Goal: Information Seeking & Learning: Learn about a topic

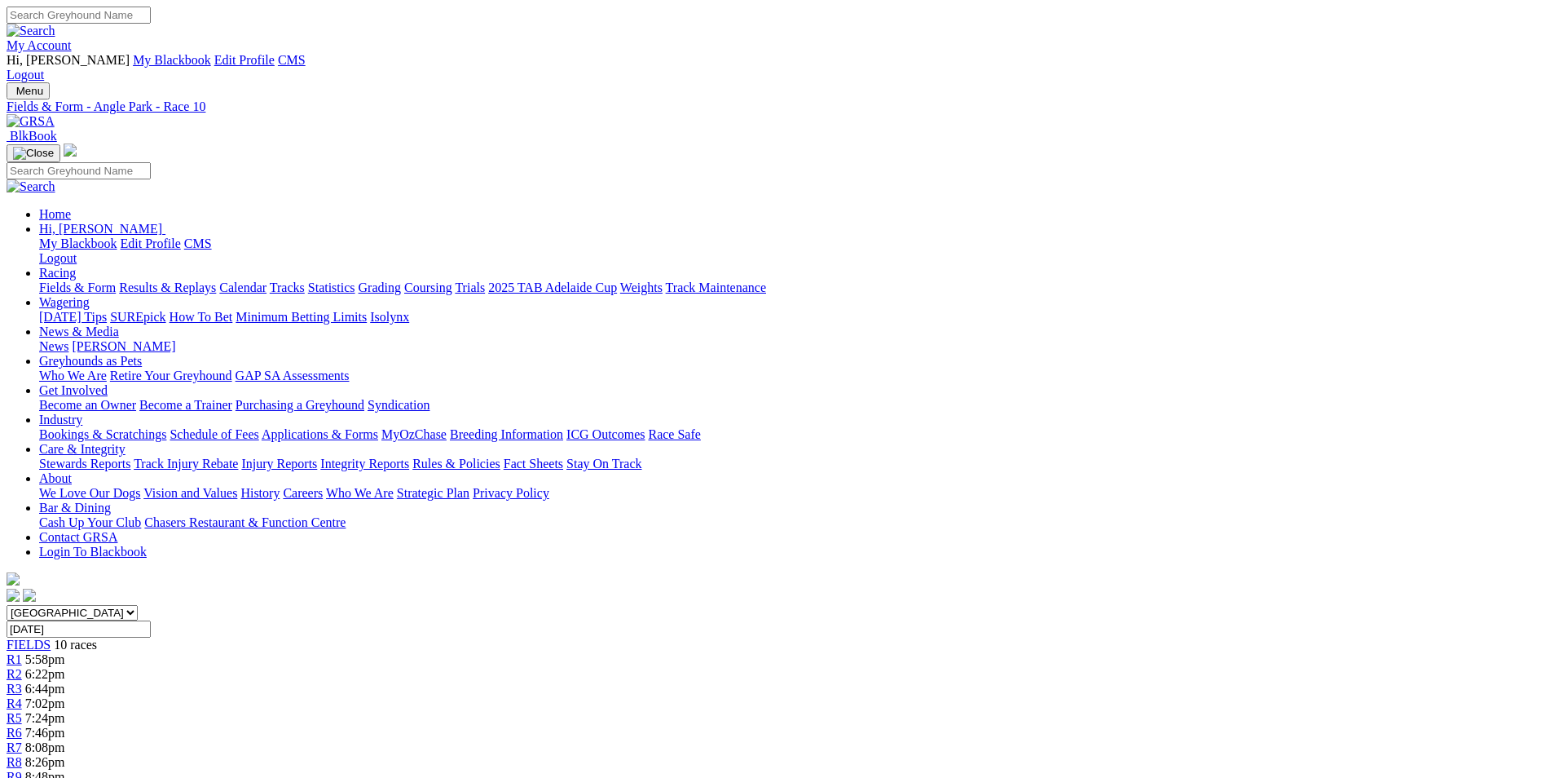
click at [72, 38] on link "My Account" at bounding box center [39, 45] width 65 height 14
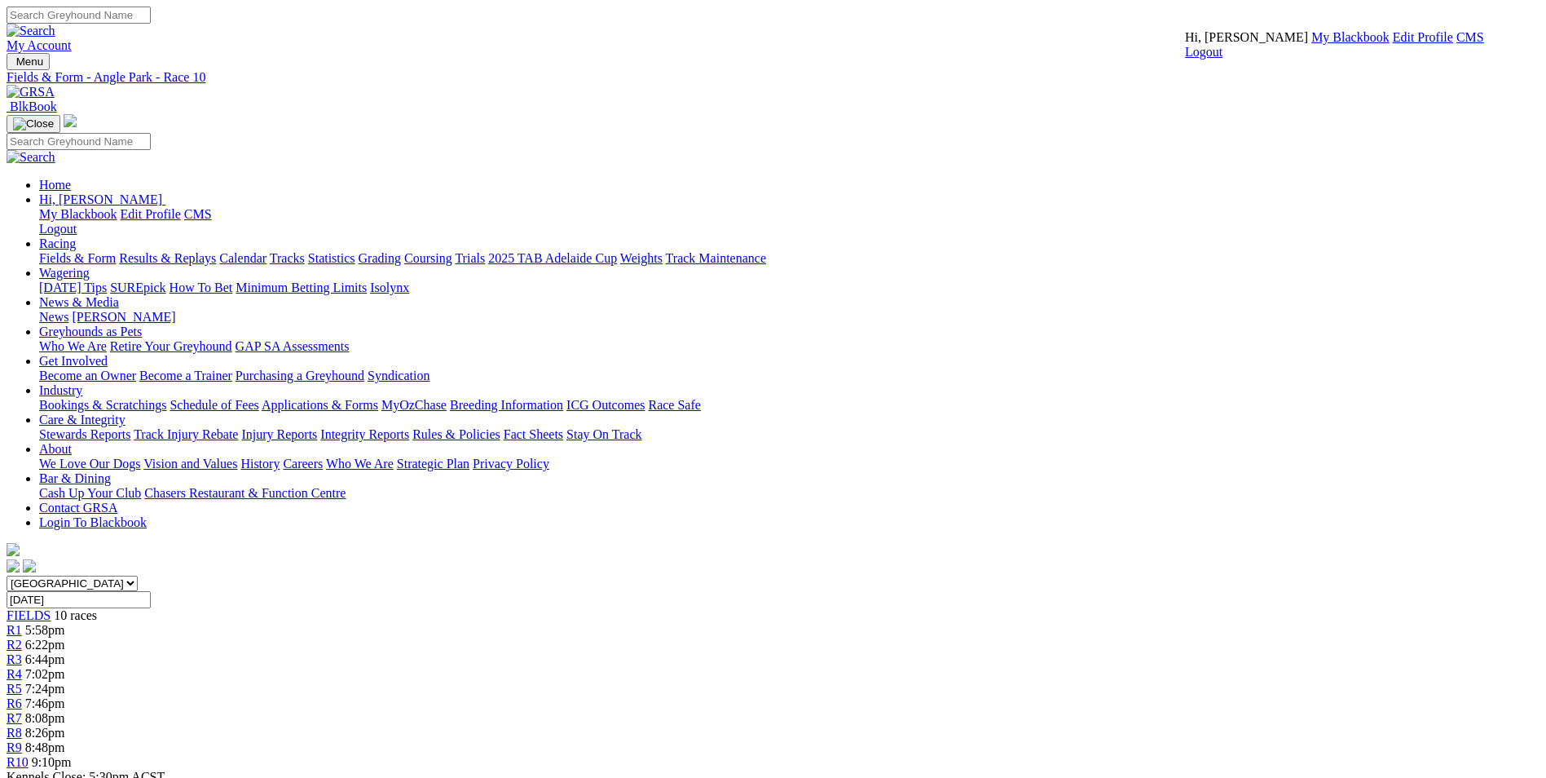
click at [1024, 44] on link "CMS" at bounding box center [1471, 37] width 28 height 14
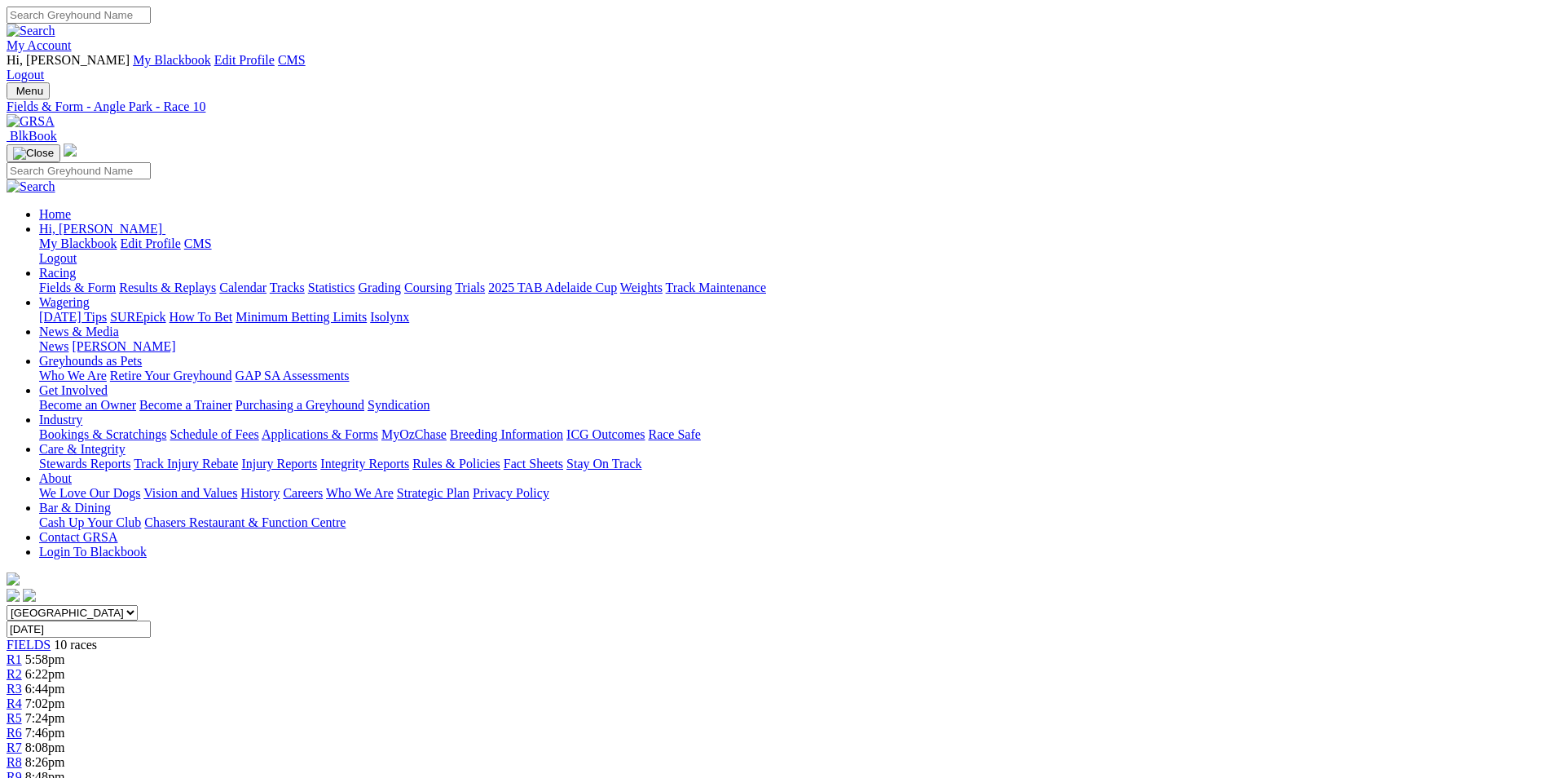
click at [267, 280] on link "Calendar" at bounding box center [242, 287] width 47 height 14
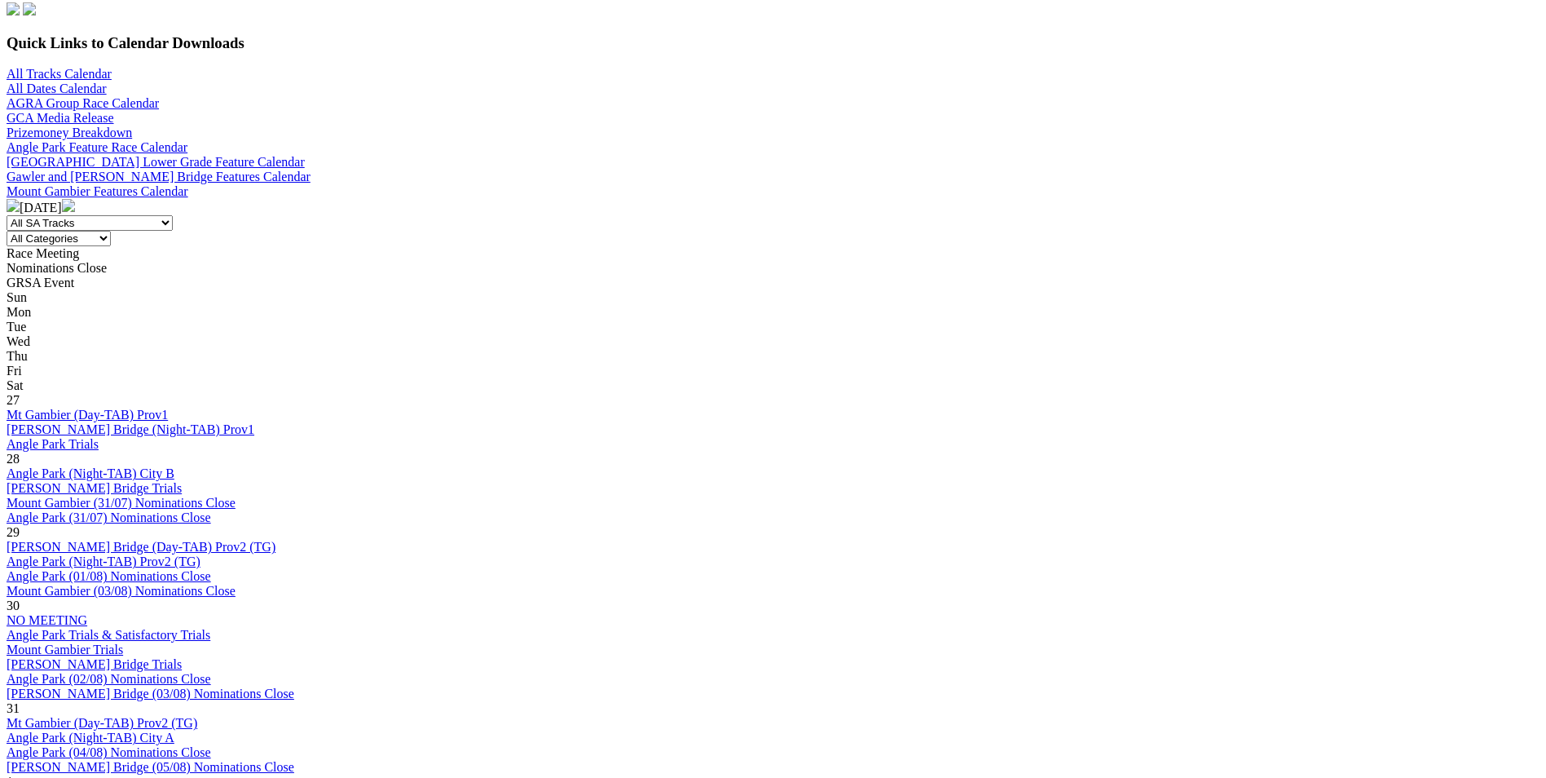
scroll to position [652, 0]
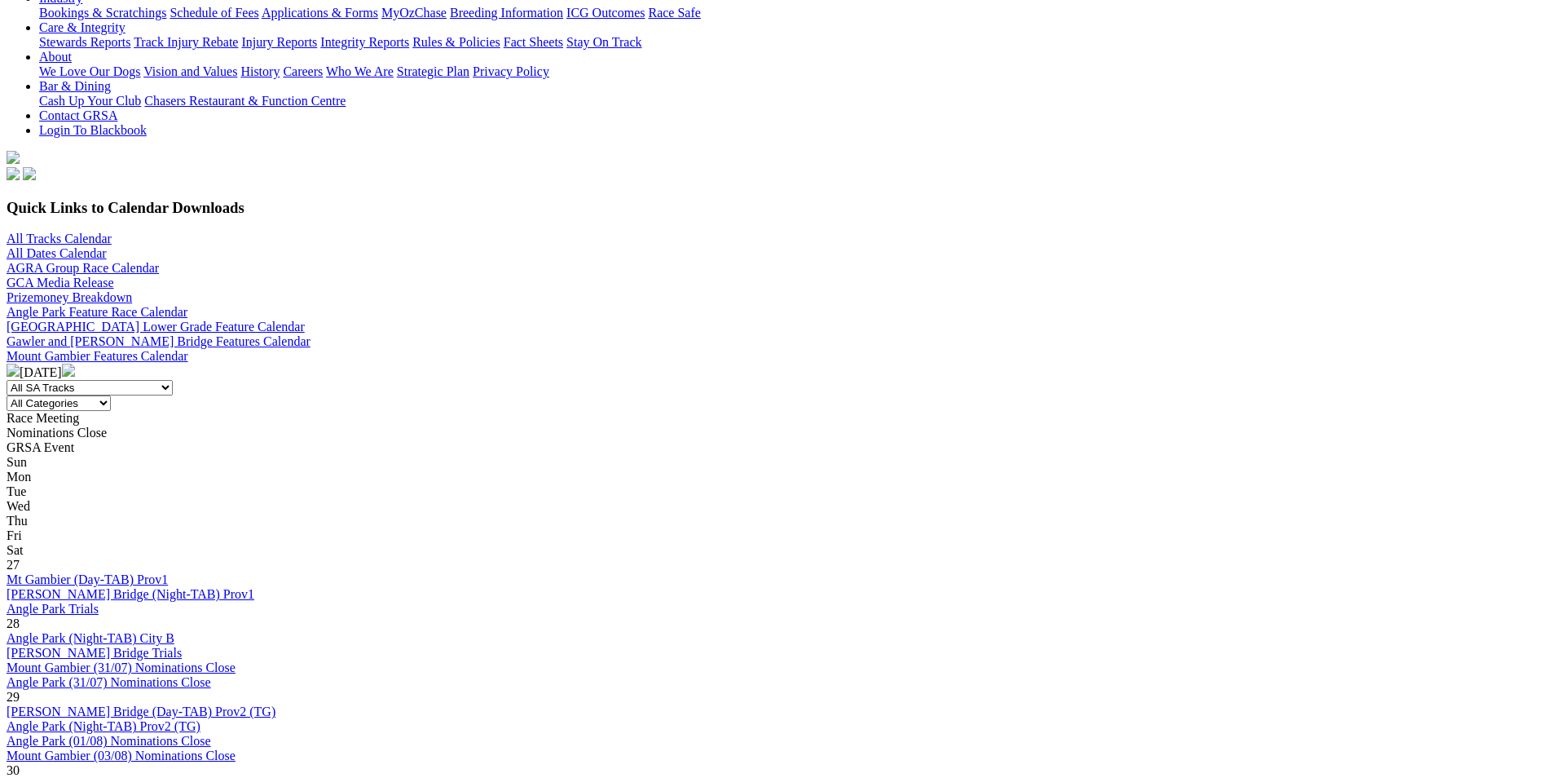
scroll to position [571, 0]
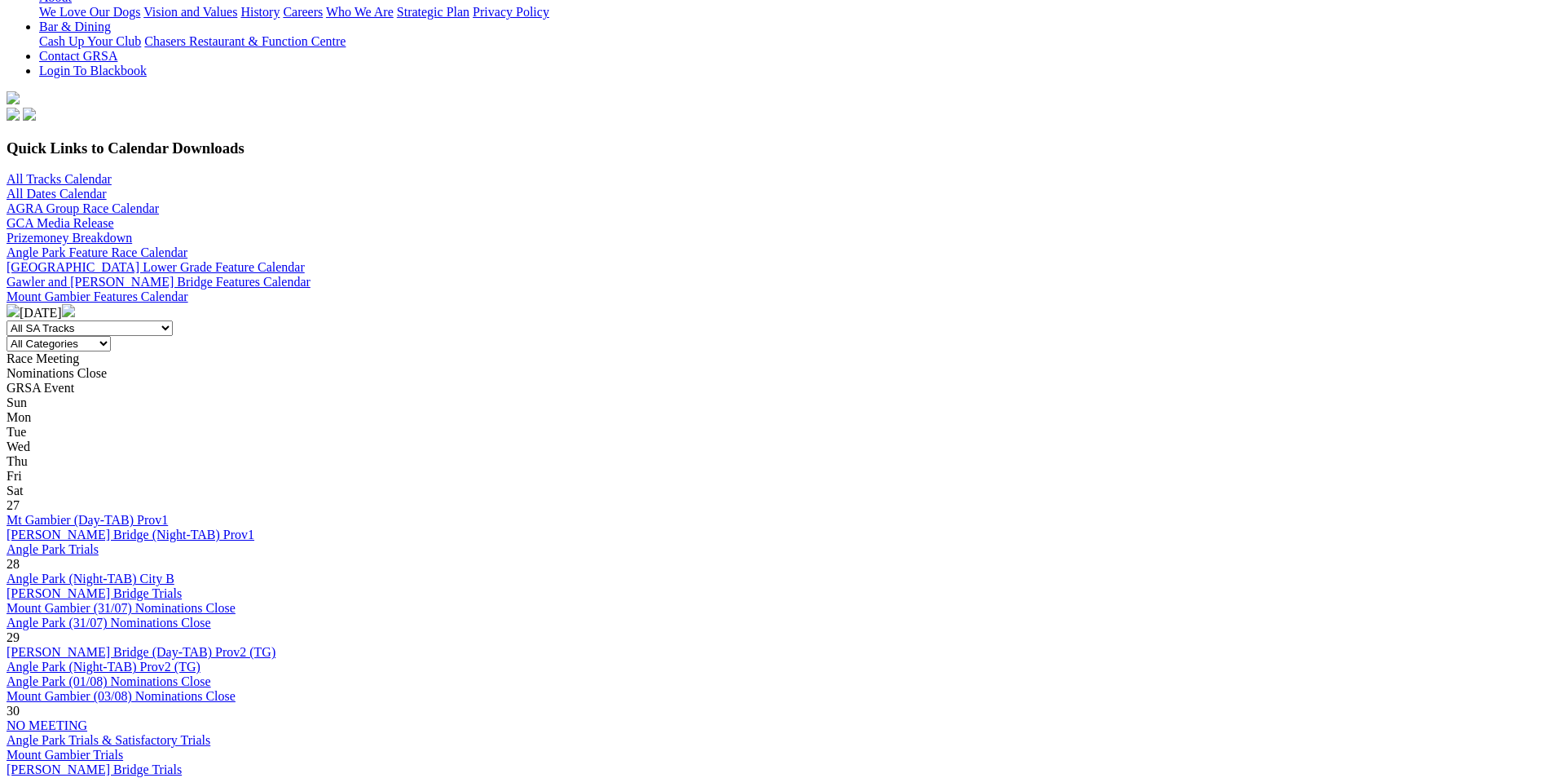
scroll to position [489, 0]
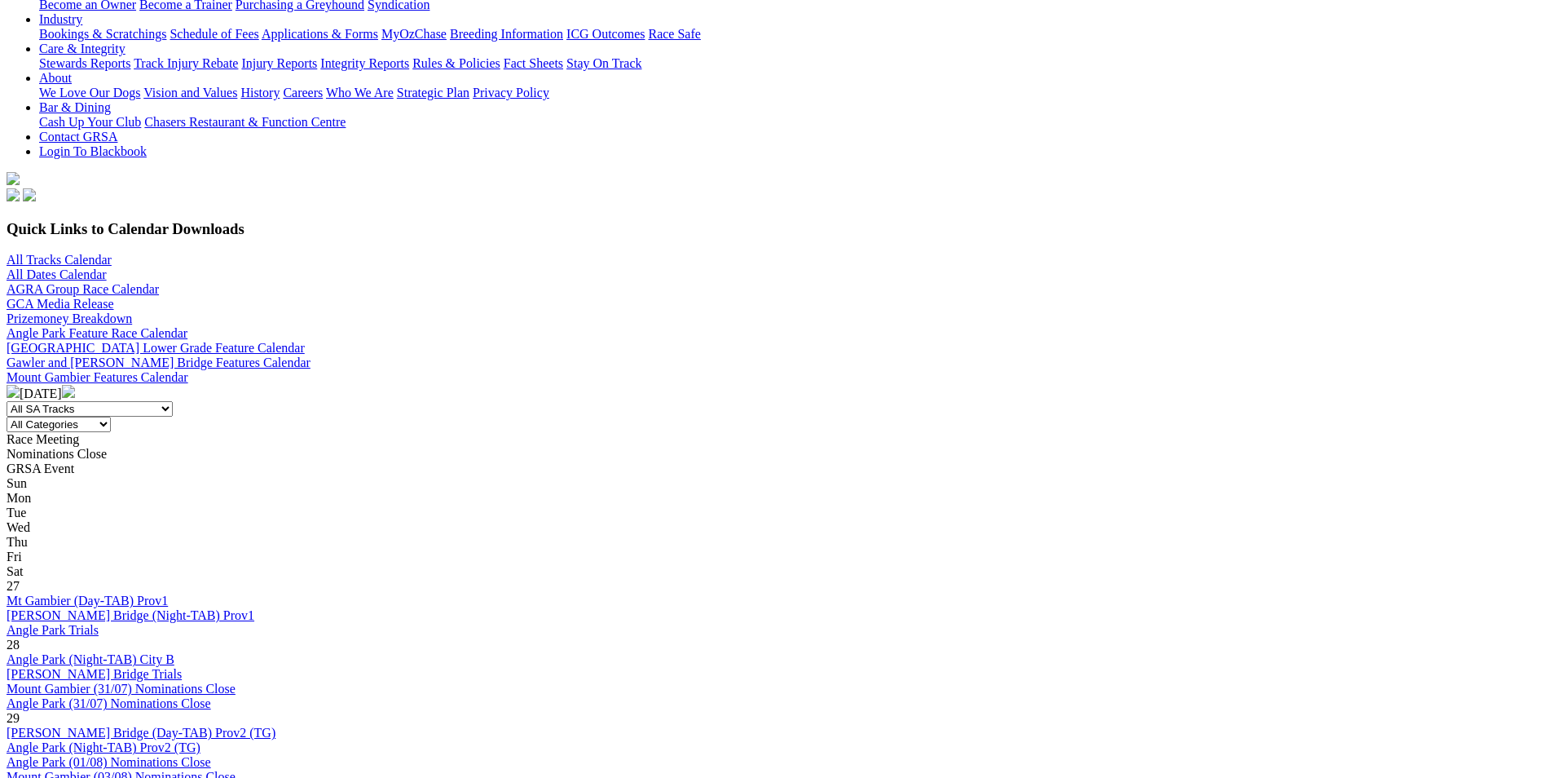
scroll to position [489, 0]
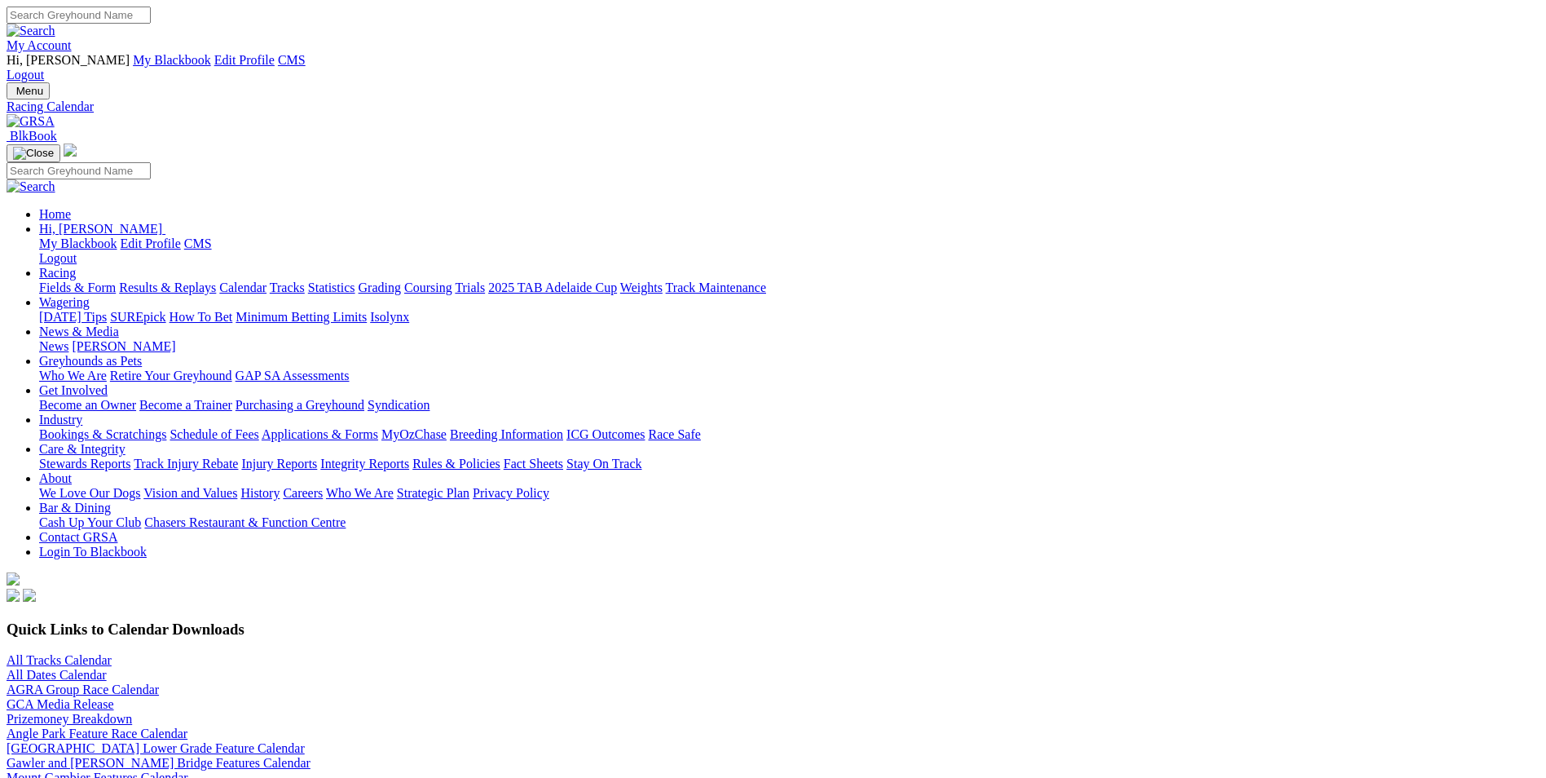
click at [72, 38] on link "My Account" at bounding box center [39, 45] width 65 height 14
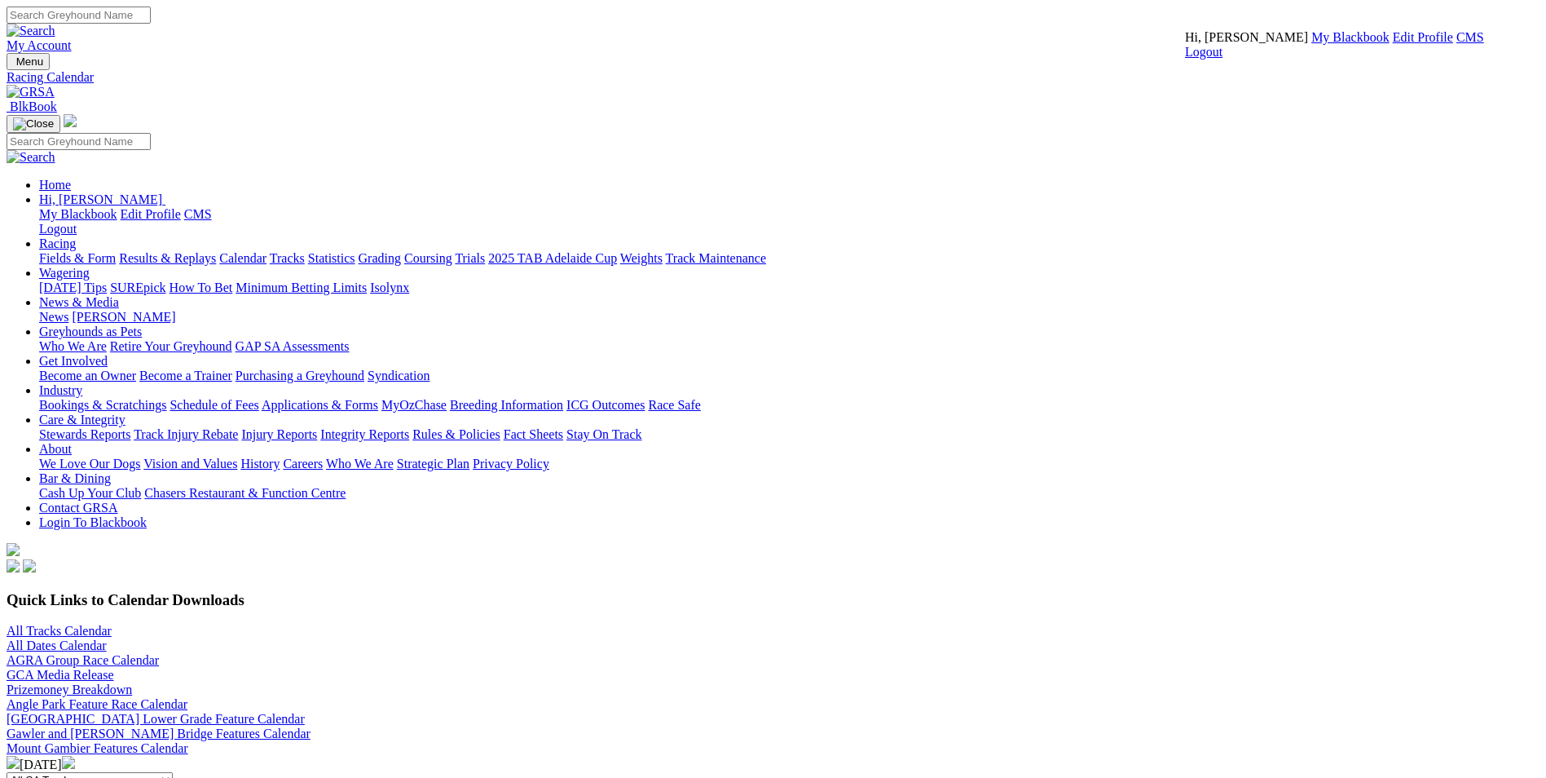
click at [1457, 44] on link "CMS" at bounding box center [1471, 37] width 28 height 14
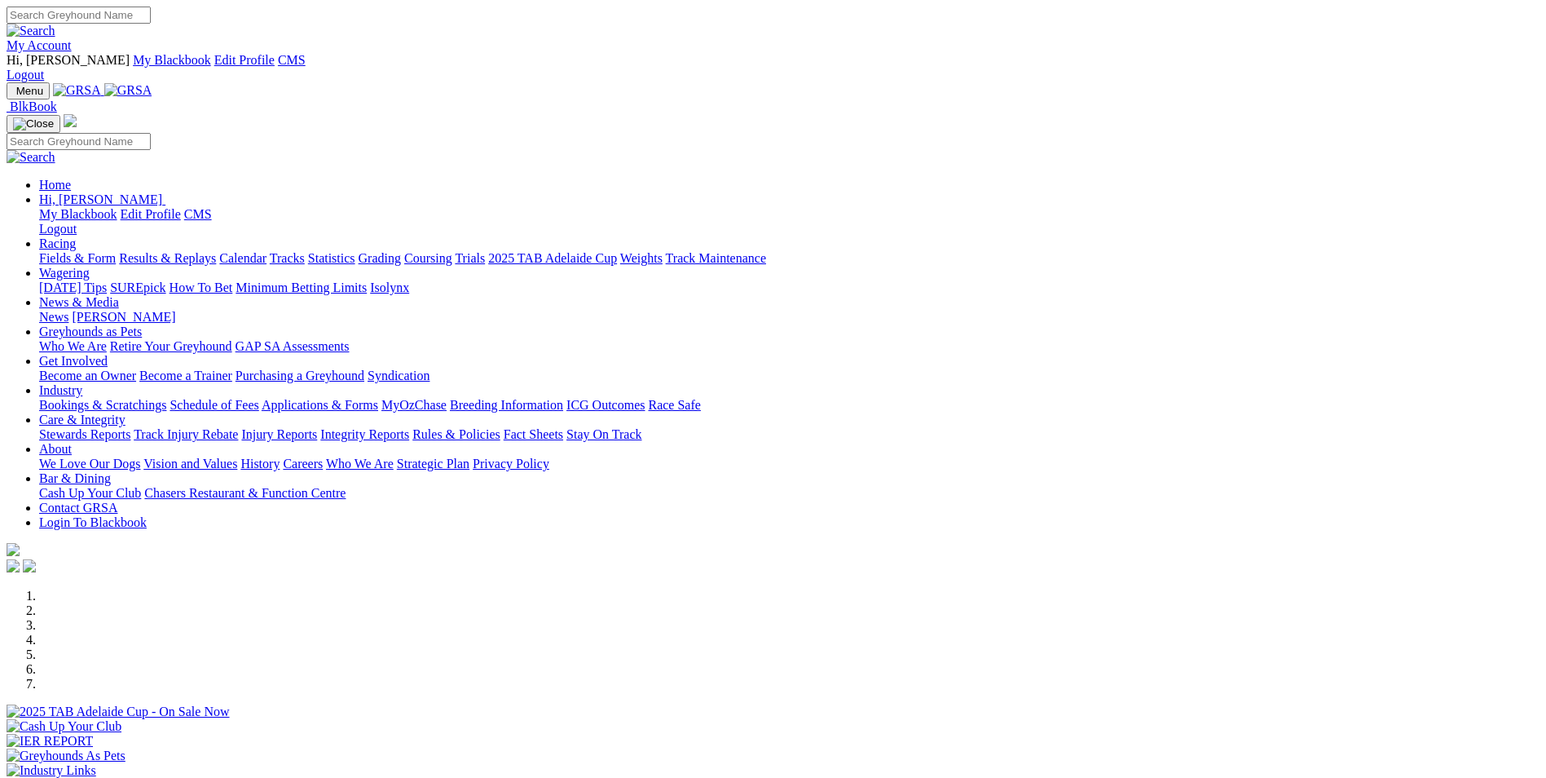
click at [267, 251] on link "Calendar" at bounding box center [242, 258] width 47 height 14
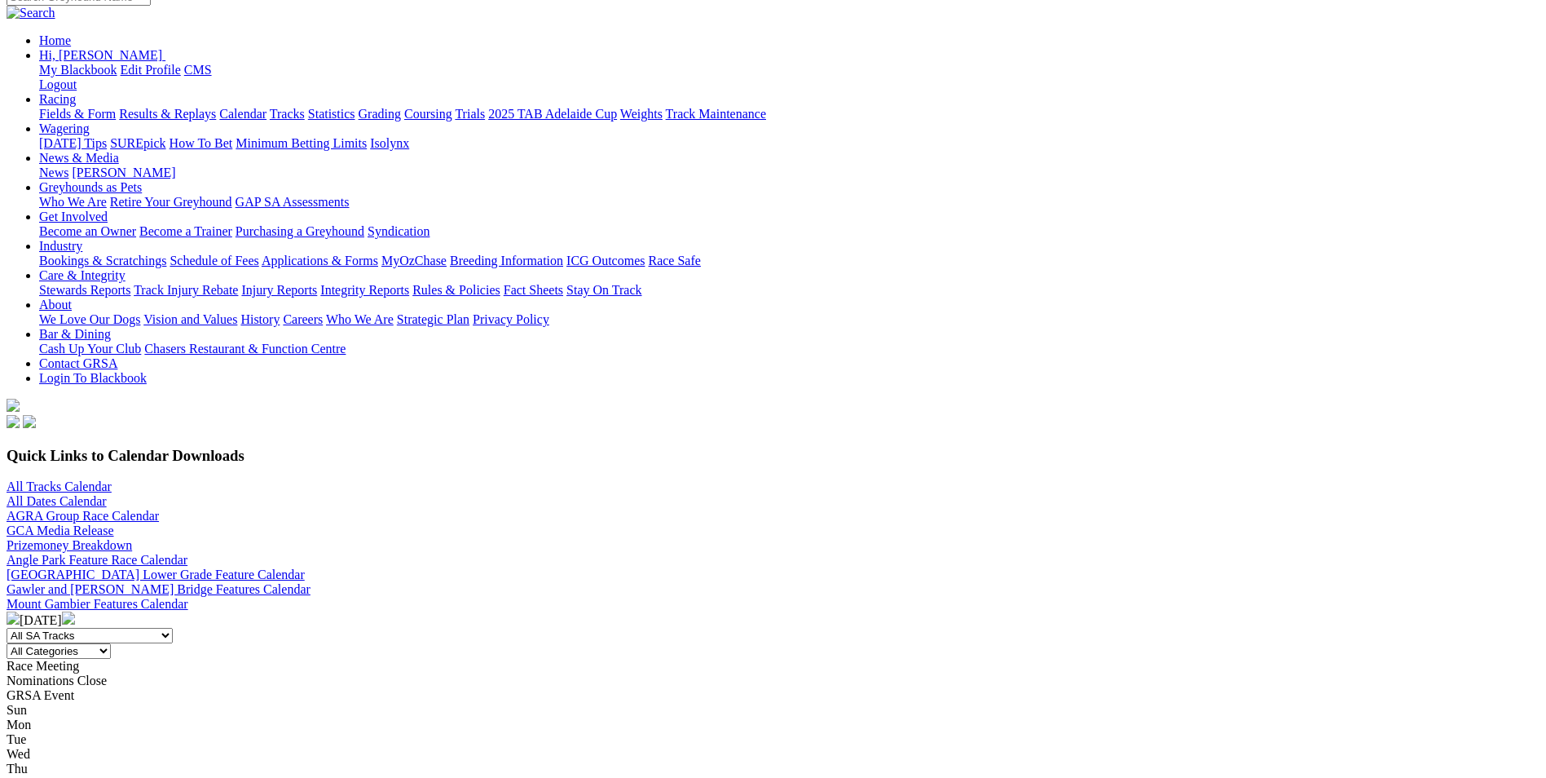
scroll to position [408, 0]
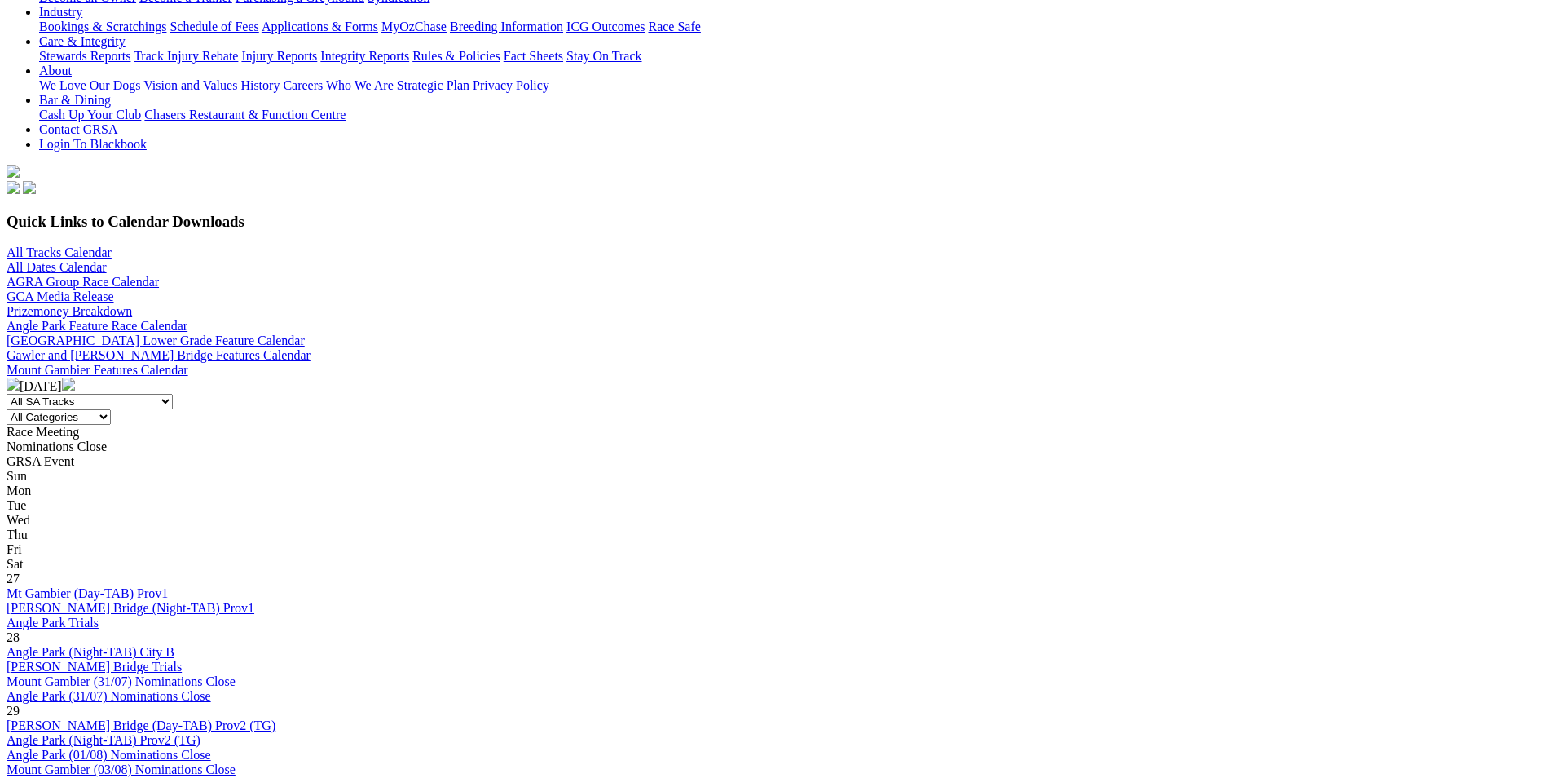
click at [174, 645] on link "Angle Park (Night-TAB) City B" at bounding box center [91, 652] width 168 height 14
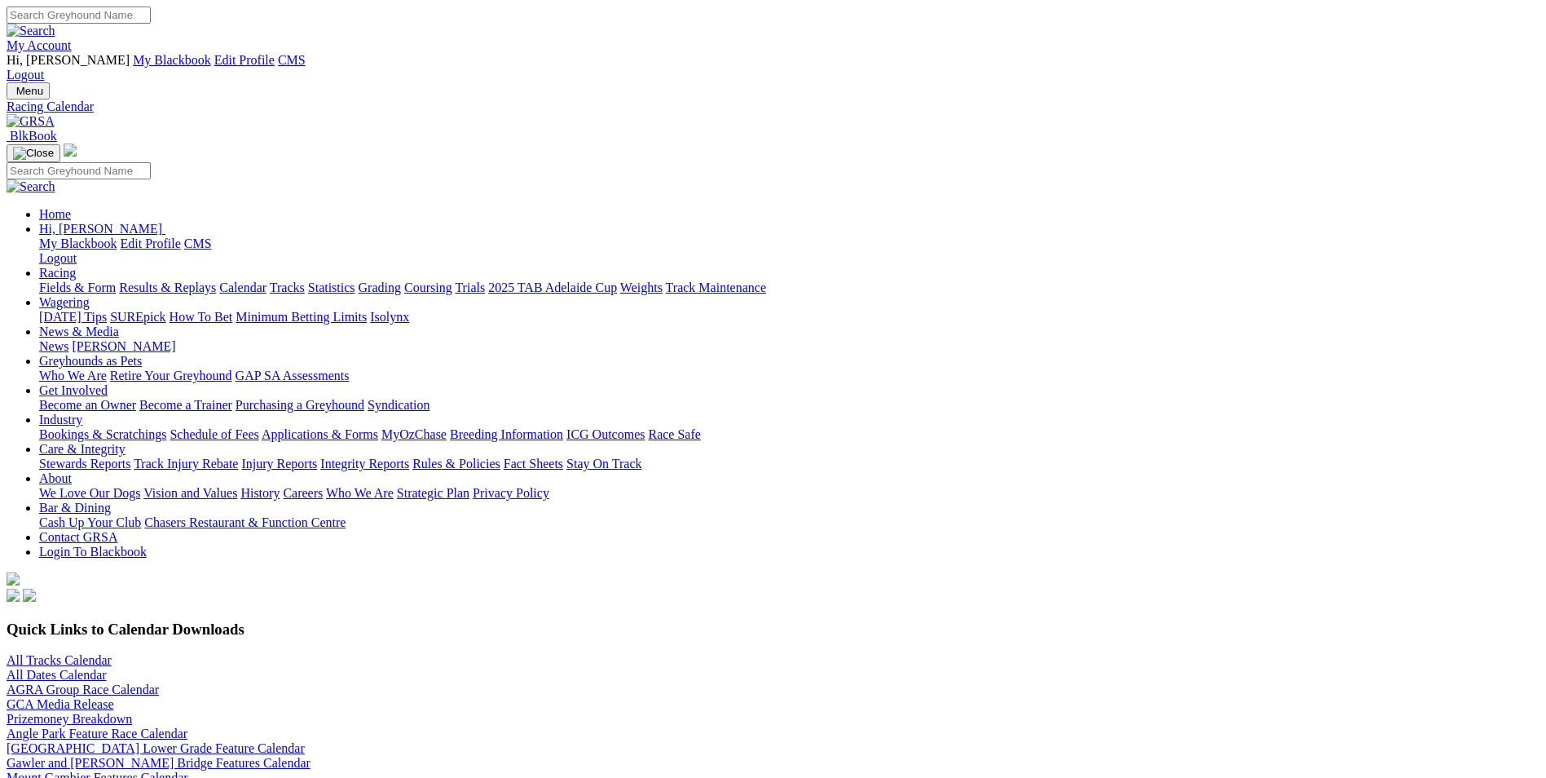
click at [267, 280] on link "Calendar" at bounding box center [242, 287] width 47 height 14
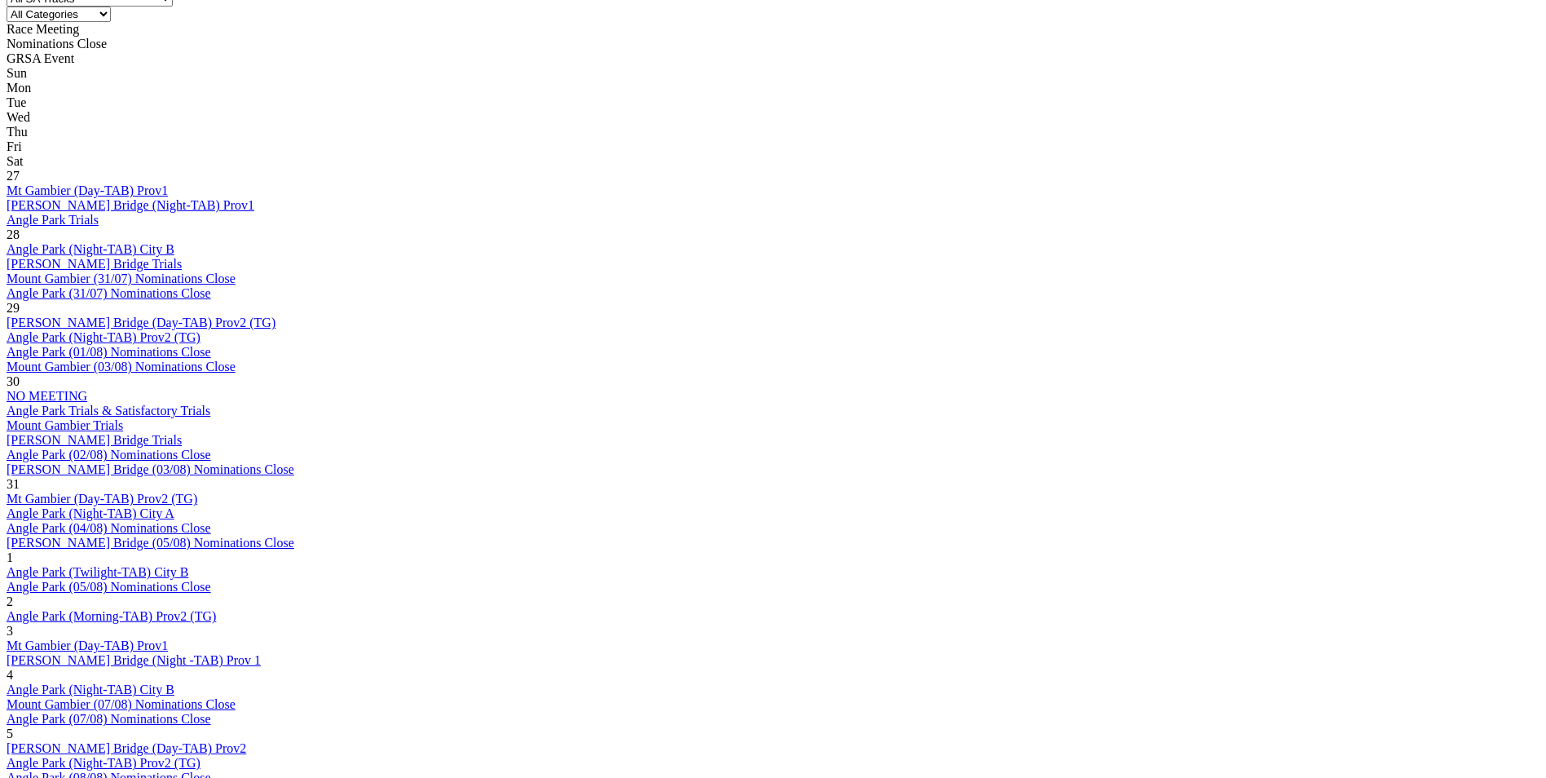
scroll to position [978, 0]
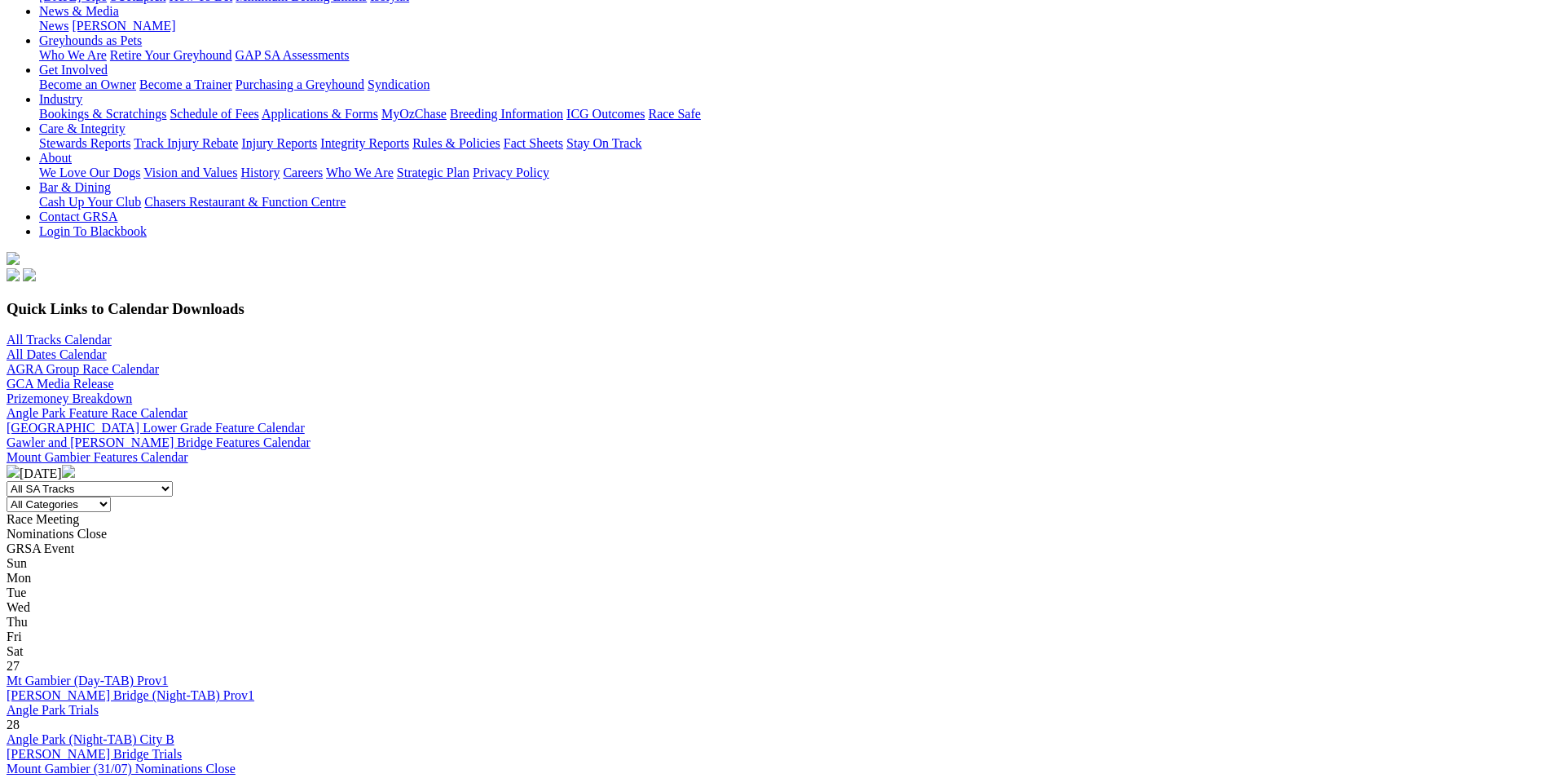
scroll to position [326, 0]
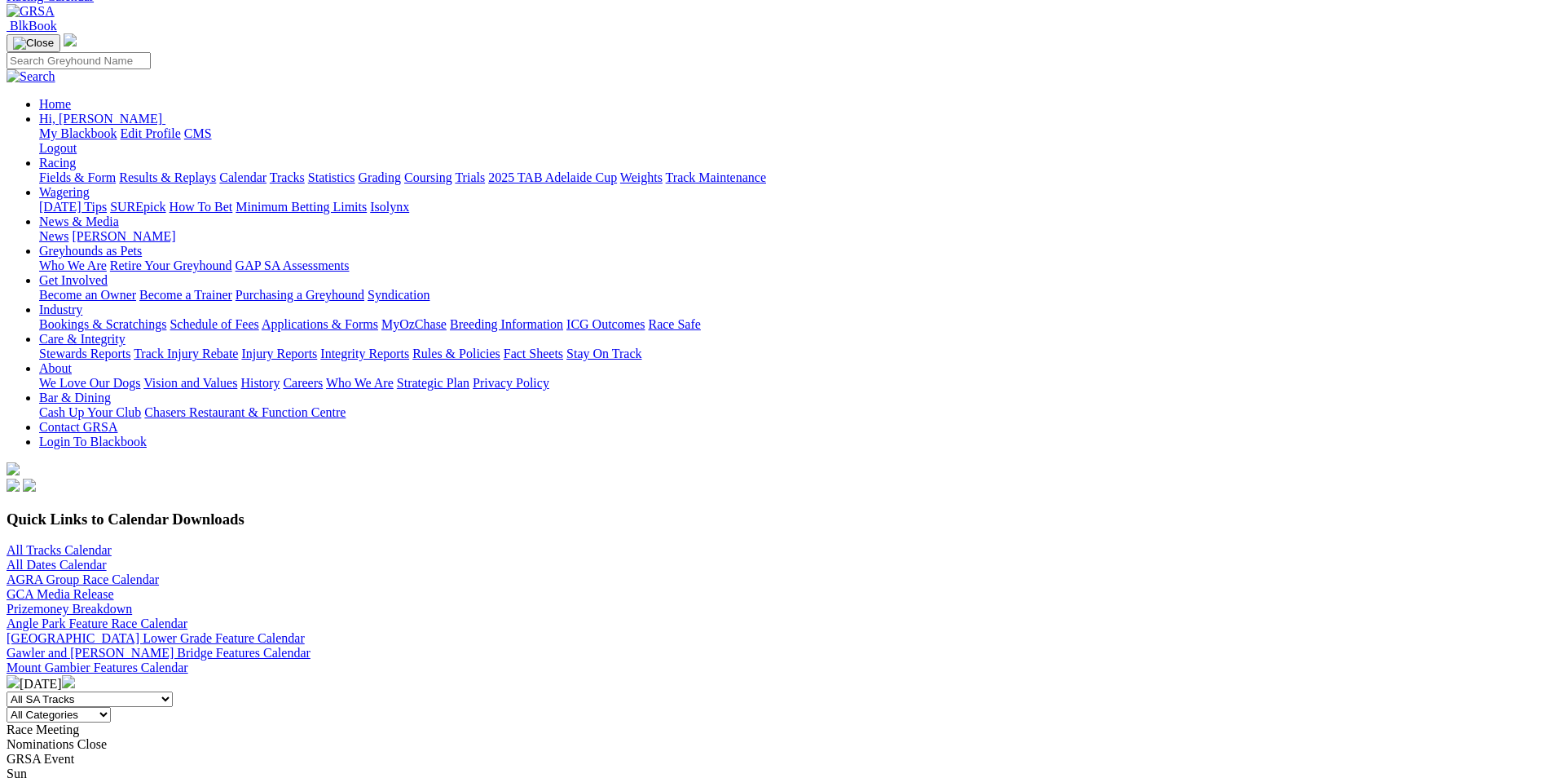
scroll to position [82, 0]
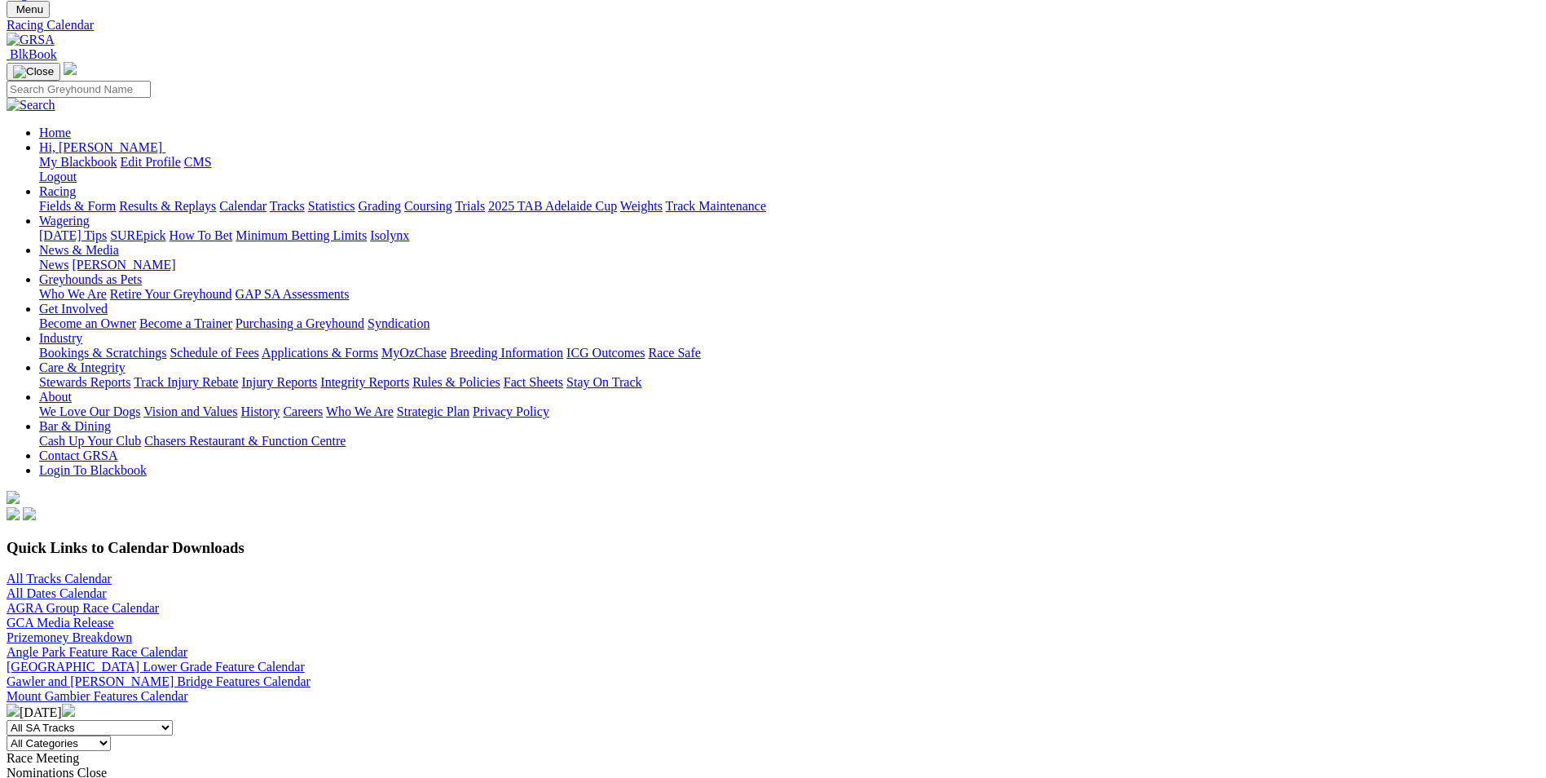
click at [116, 199] on link "Fields & Form" at bounding box center [77, 206] width 77 height 14
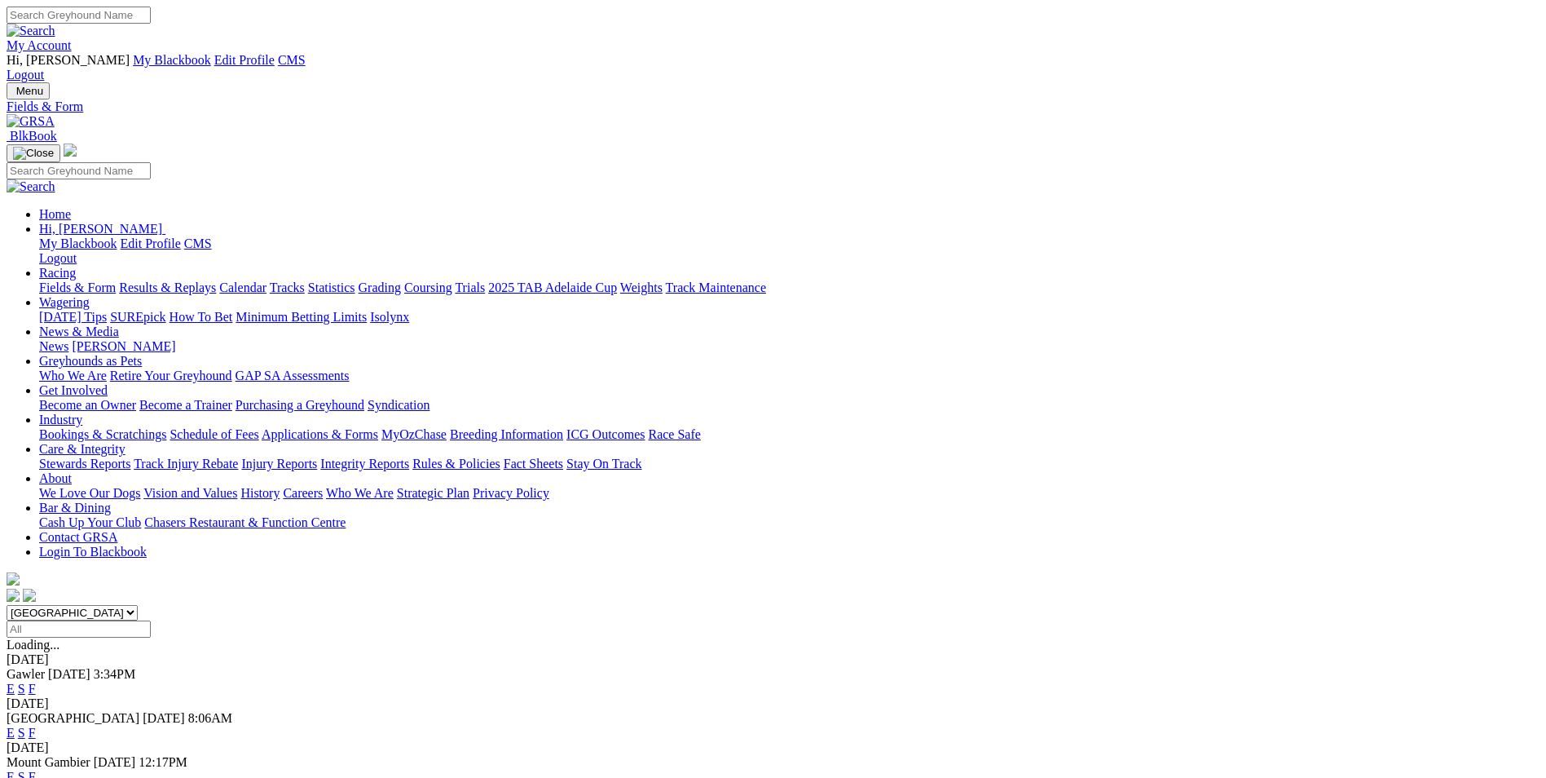
click at [267, 280] on link "Calendar" at bounding box center [242, 287] width 47 height 14
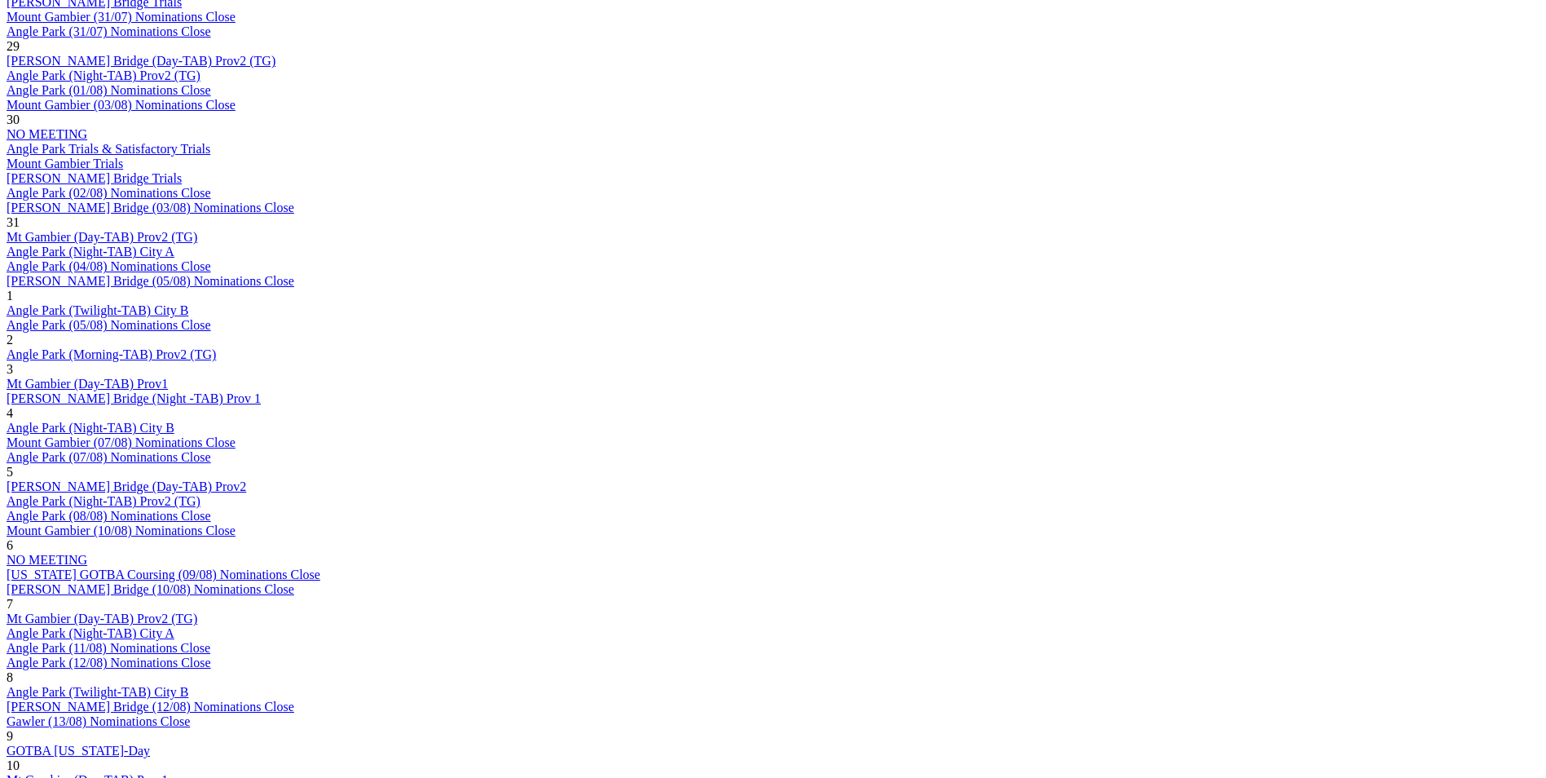
scroll to position [1141, 0]
